Goal: Task Accomplishment & Management: Use online tool/utility

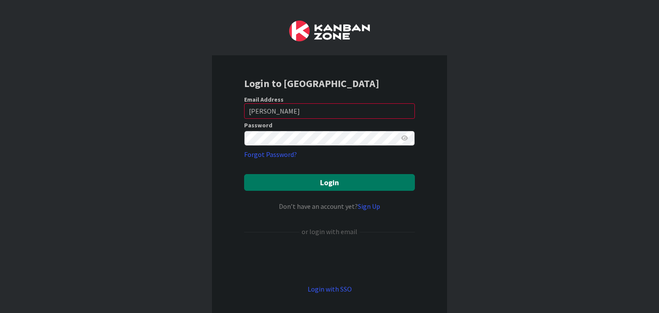
click at [314, 180] on button "Login" at bounding box center [329, 182] width 171 height 17
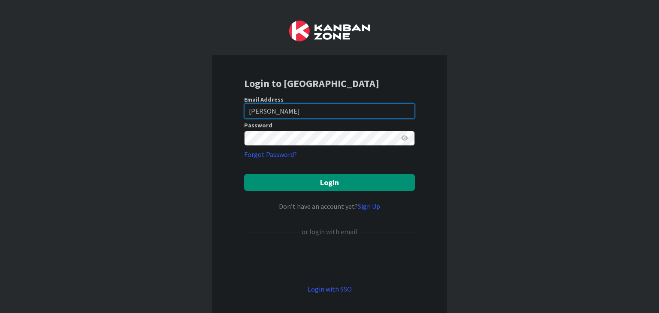
click at [266, 112] on input "[PERSON_NAME]" at bounding box center [329, 110] width 171 height 15
click at [271, 111] on input "[PERSON_NAME]" at bounding box center [329, 110] width 171 height 15
drag, startPoint x: 271, startPoint y: 111, endPoint x: 225, endPoint y: 108, distance: 46.0
click at [225, 108] on div "Login to [GEOGRAPHIC_DATA] Email Address [PERSON_NAME] Password Forgot Password…" at bounding box center [329, 185] width 235 height 260
type input "[PERSON_NAME][EMAIL_ADDRESS][DOMAIN_NAME]"
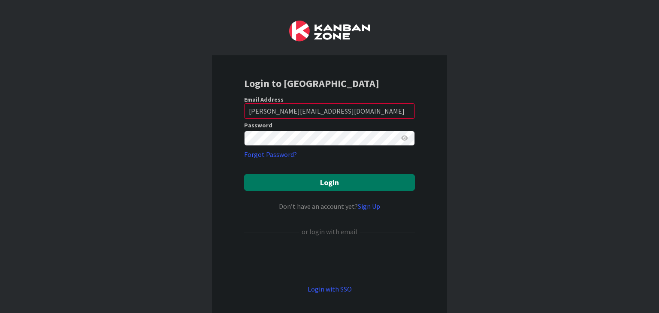
click at [311, 180] on button "Login" at bounding box center [329, 182] width 171 height 17
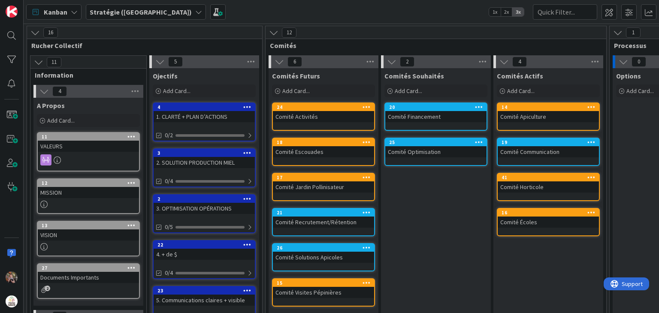
click at [36, 33] on icon at bounding box center [34, 32] width 9 height 9
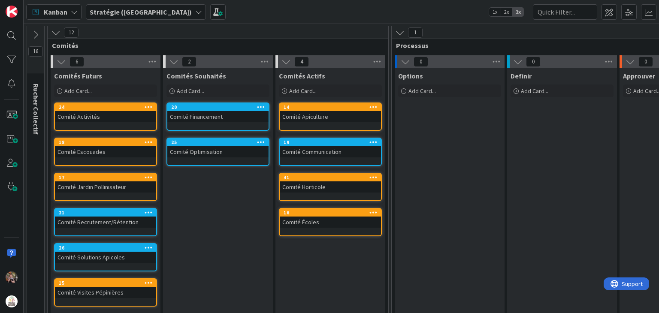
click at [38, 33] on icon at bounding box center [35, 34] width 9 height 9
